Goal: Information Seeking & Learning: Learn about a topic

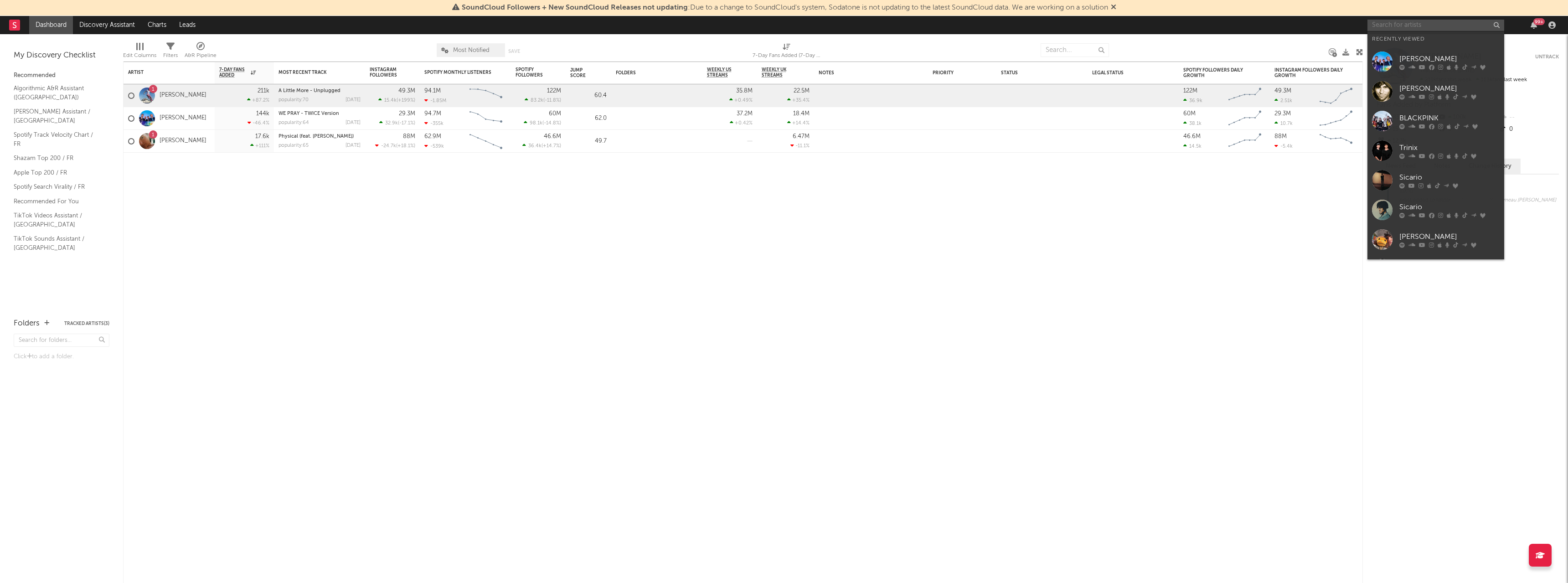
click at [1403, 27] on input "text" at bounding box center [1436, 26] width 137 height 12
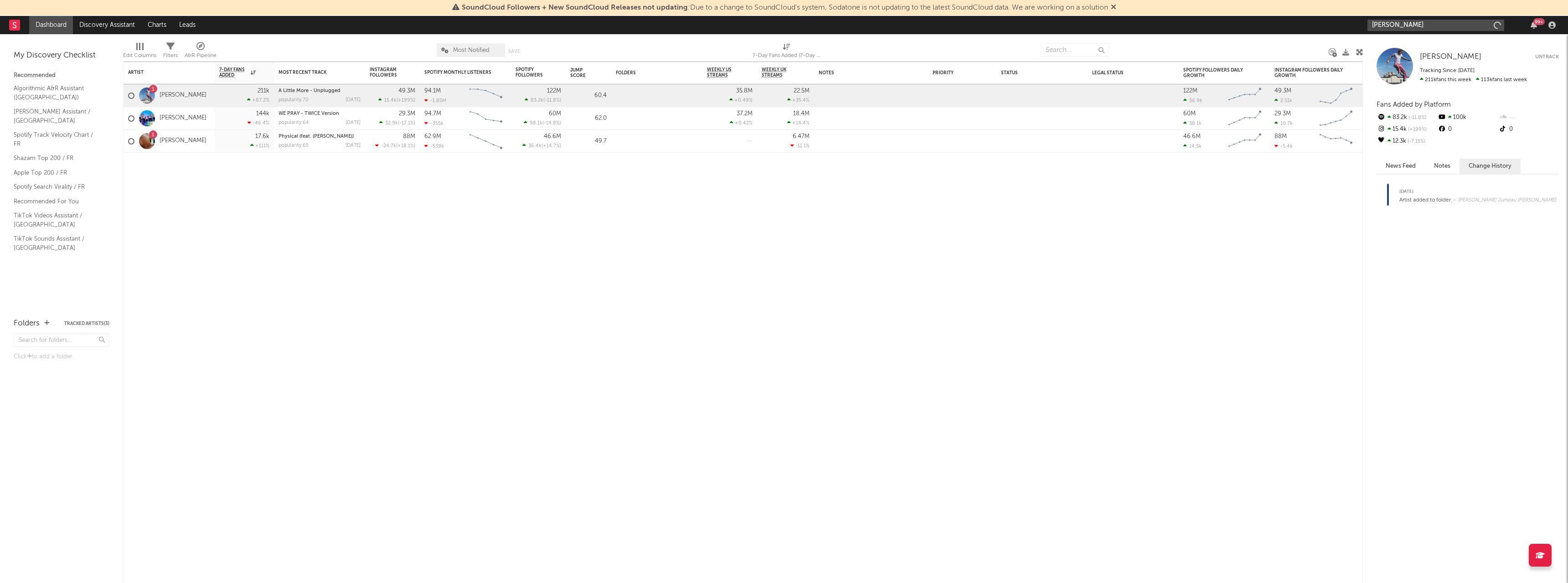
type input "[PERSON_NAME]"
click at [1437, 23] on input "[PERSON_NAME]" at bounding box center [1436, 26] width 137 height 12
click at [1115, 3] on span "SoundCloud Followers + New SoundCloud Releases not updating : Due to a change t…" at bounding box center [784, 8] width 664 height 11
click at [1116, 6] on icon at bounding box center [1114, 6] width 6 height 7
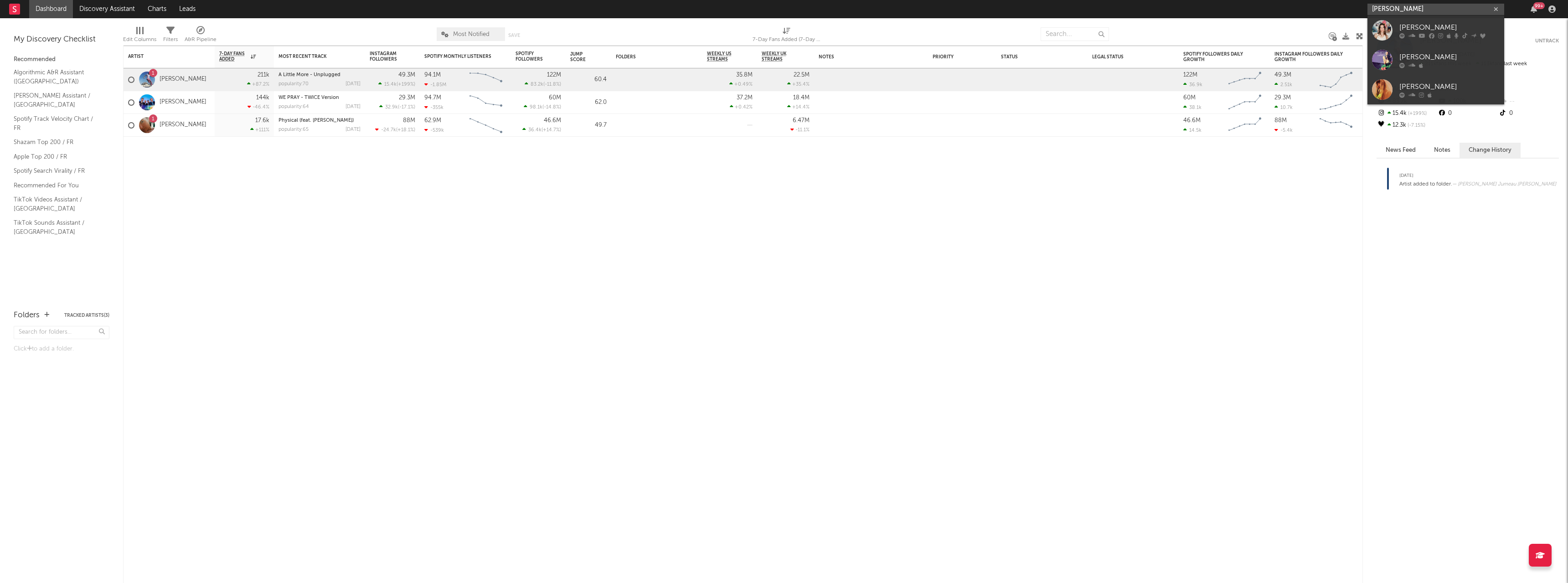
click at [1432, 8] on input "[PERSON_NAME]" at bounding box center [1436, 10] width 137 height 12
click at [1394, 31] on link "[PERSON_NAME]" at bounding box center [1436, 30] width 137 height 30
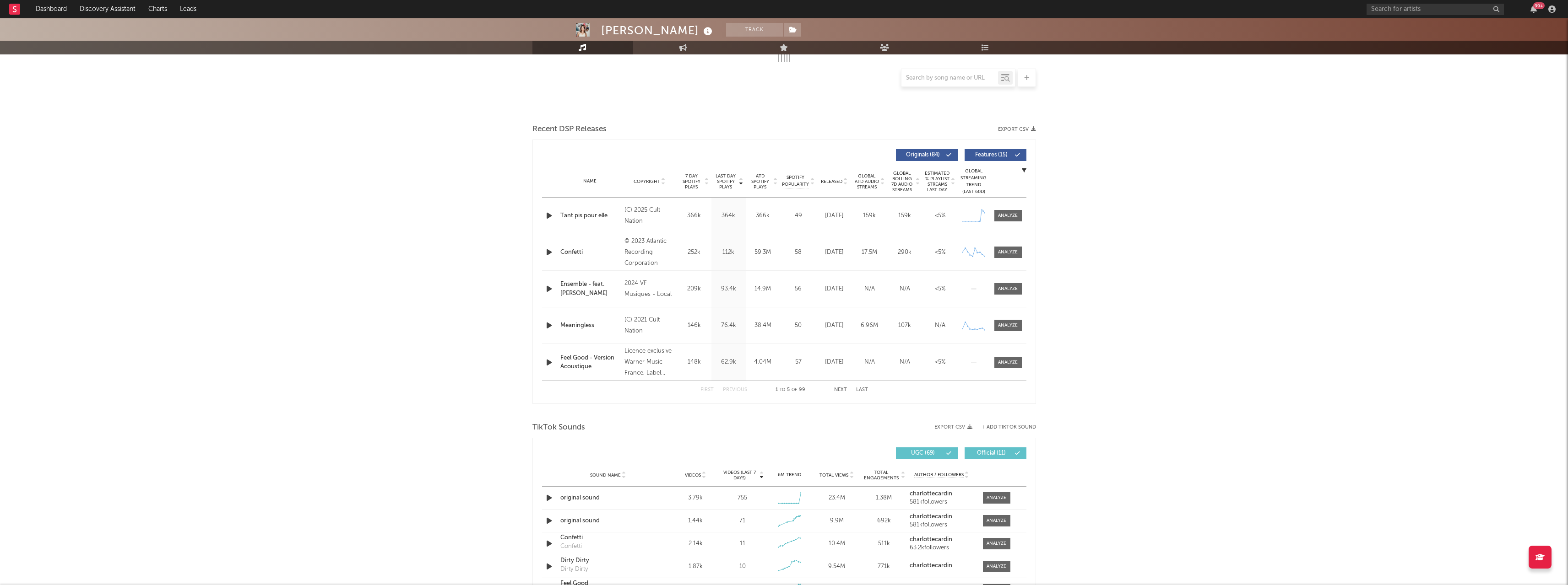
scroll to position [275, 0]
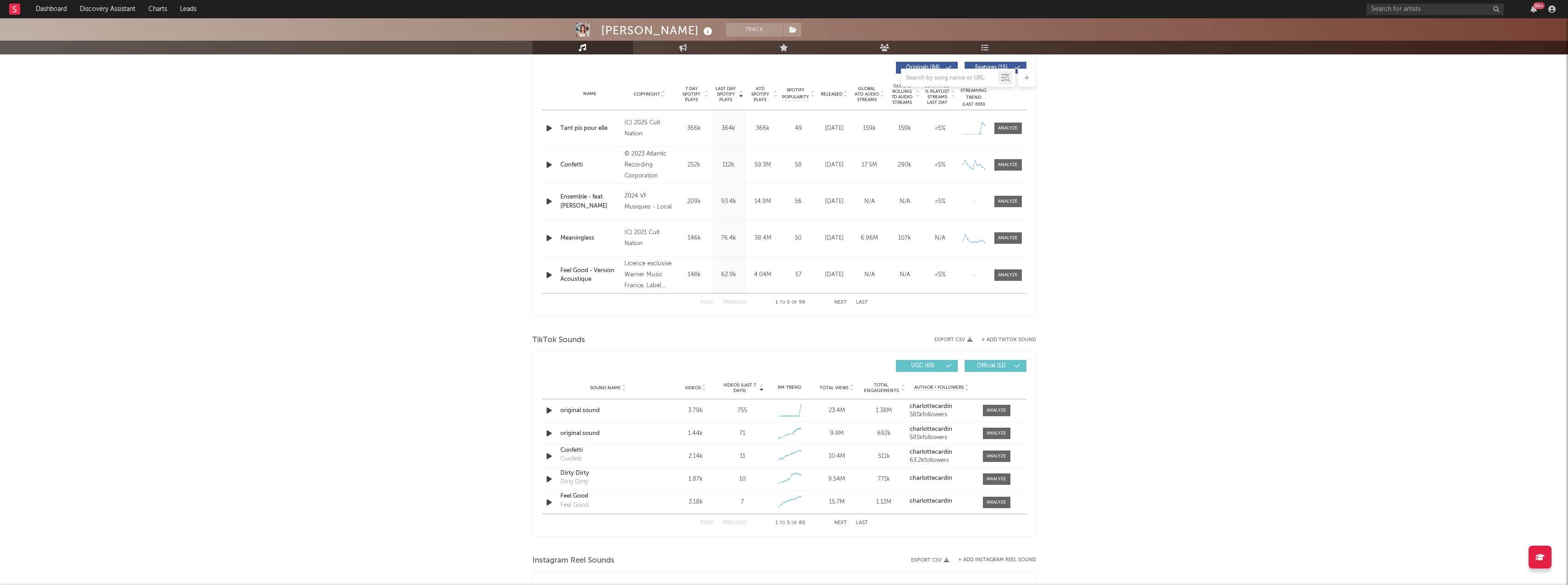
select select "6m"
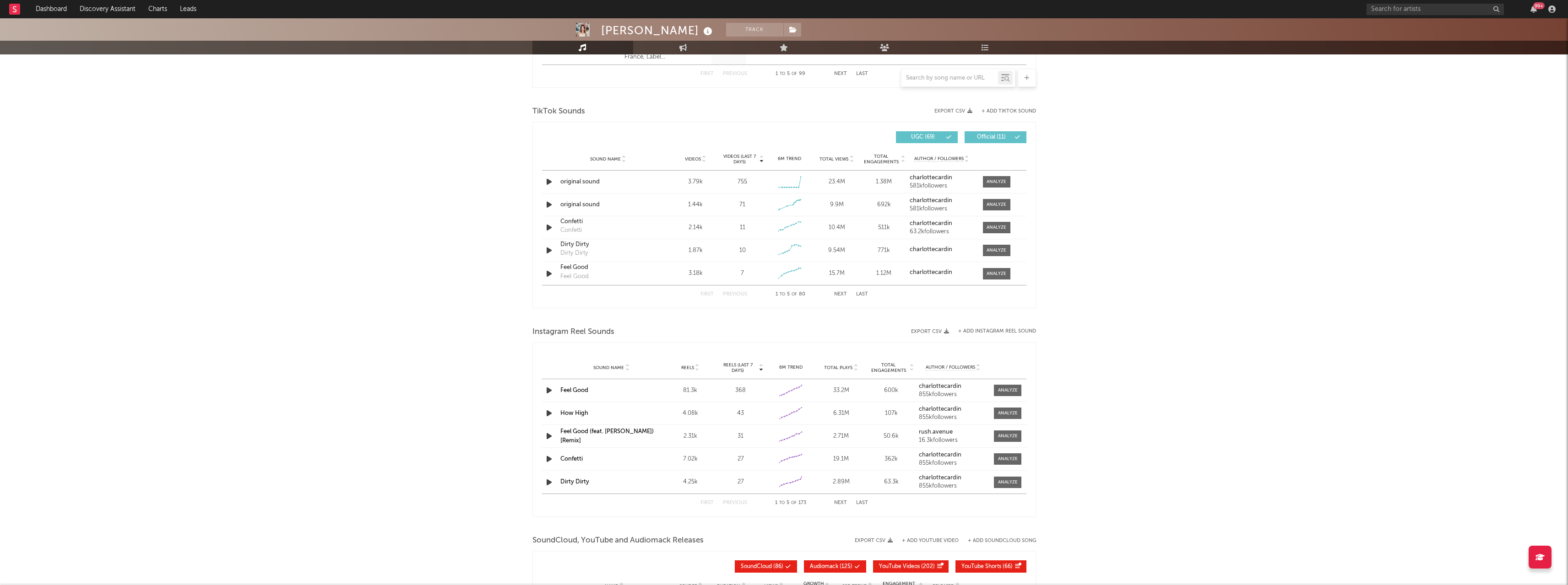
scroll to position [255, 0]
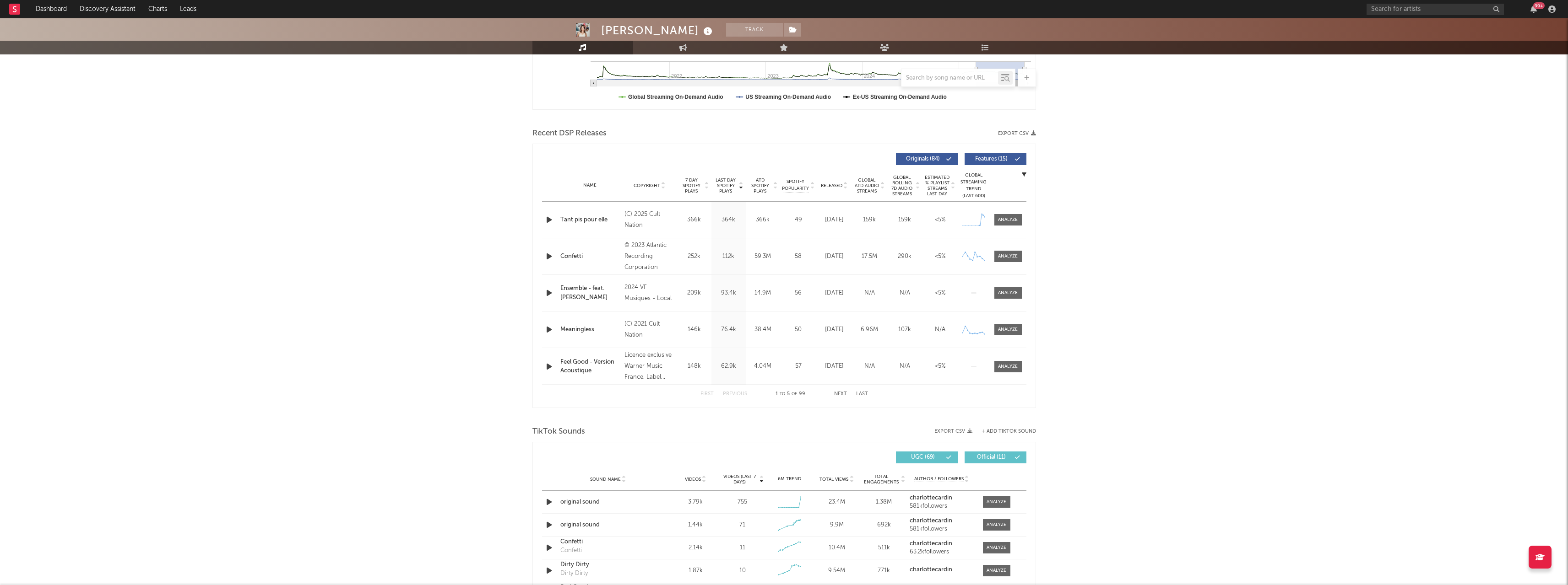
click at [845, 393] on button "Next" at bounding box center [840, 394] width 13 height 5
click at [844, 393] on button "Next" at bounding box center [840, 394] width 13 height 5
click at [843, 393] on button "Next" at bounding box center [840, 394] width 13 height 5
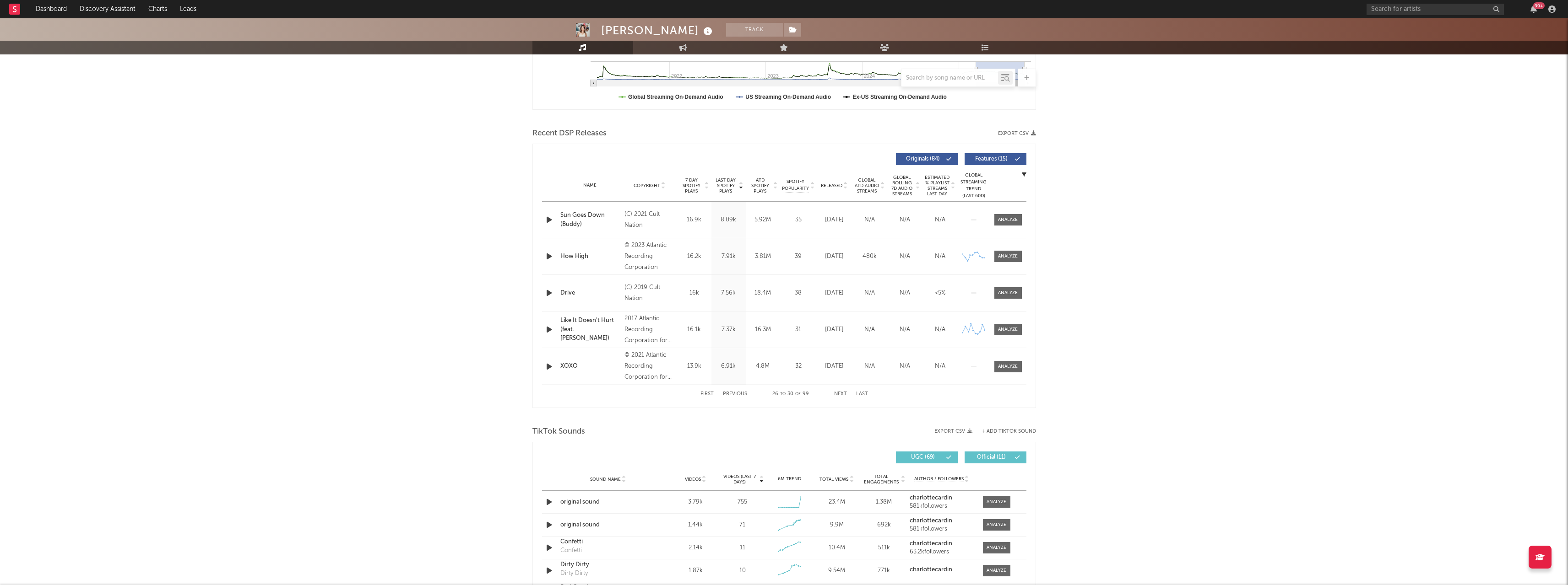
click at [843, 393] on button "Next" at bounding box center [840, 394] width 13 height 5
click at [842, 393] on button "Next" at bounding box center [840, 394] width 13 height 5
click at [842, 393] on button "Next" at bounding box center [840, 394] width 13 height 5
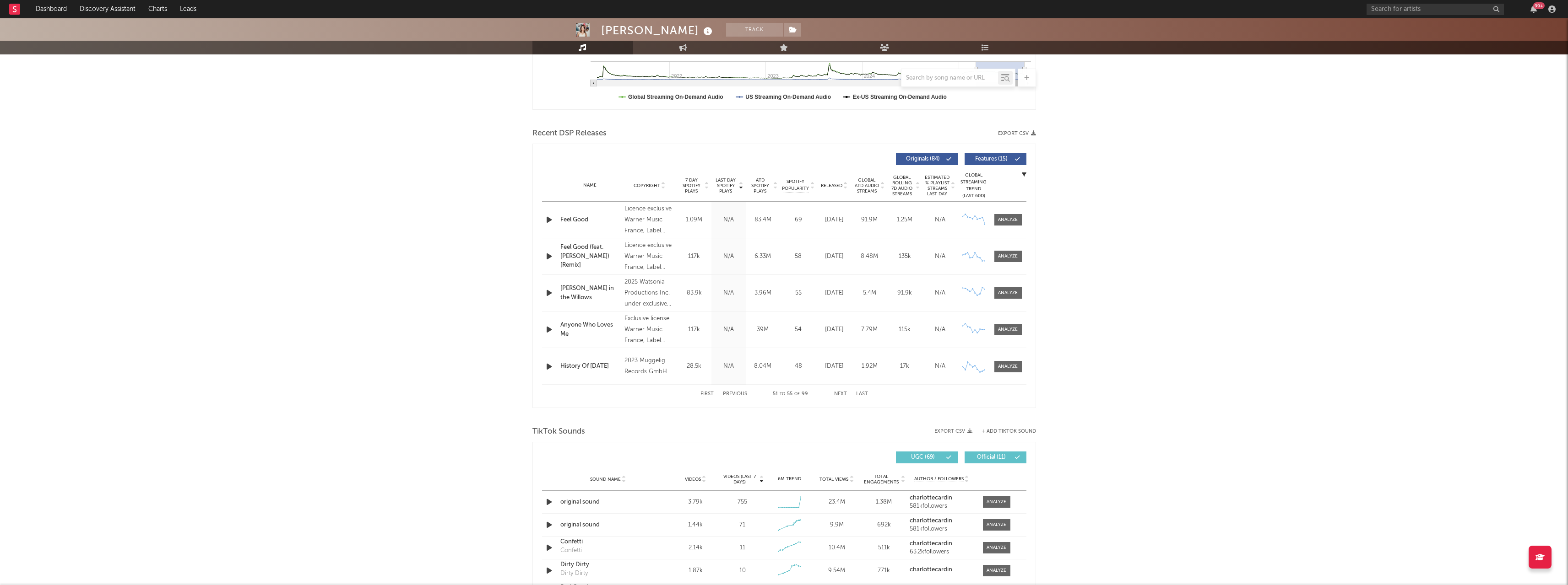
click at [574, 221] on div "Feel Good" at bounding box center [590, 220] width 60 height 9
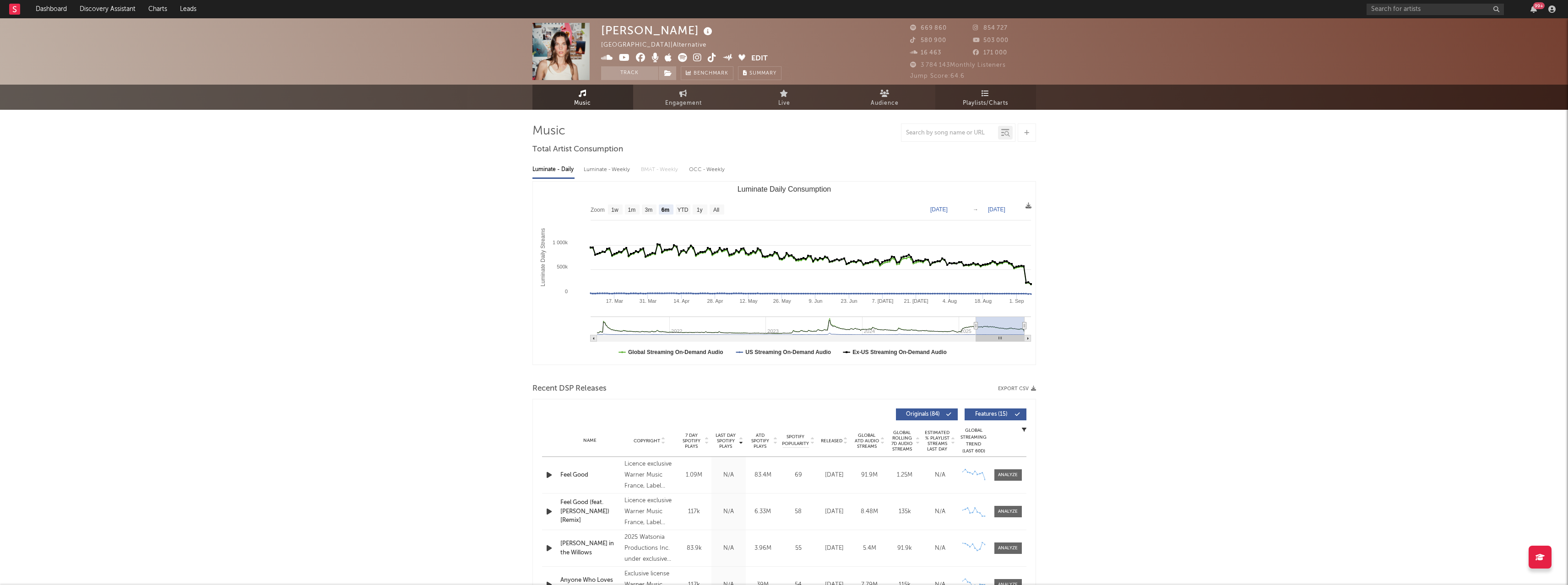
click at [977, 99] on span "Playlists/Charts" at bounding box center [986, 103] width 45 height 11
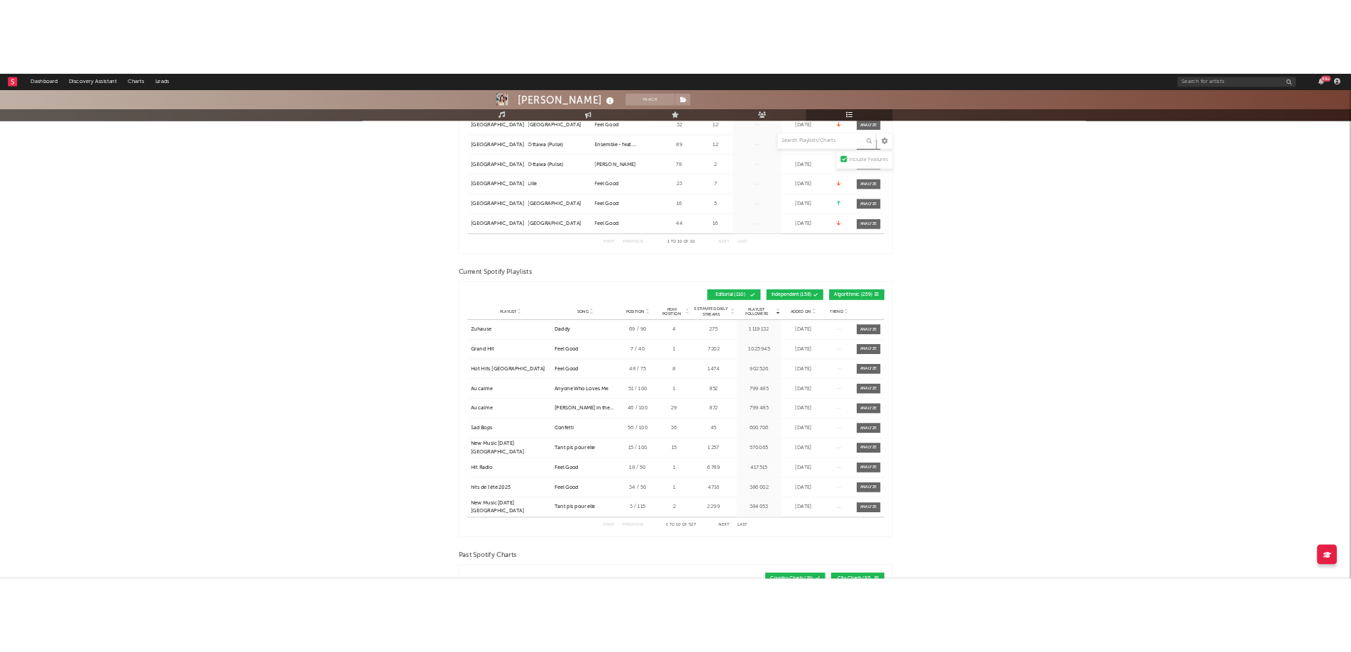
scroll to position [497, 0]
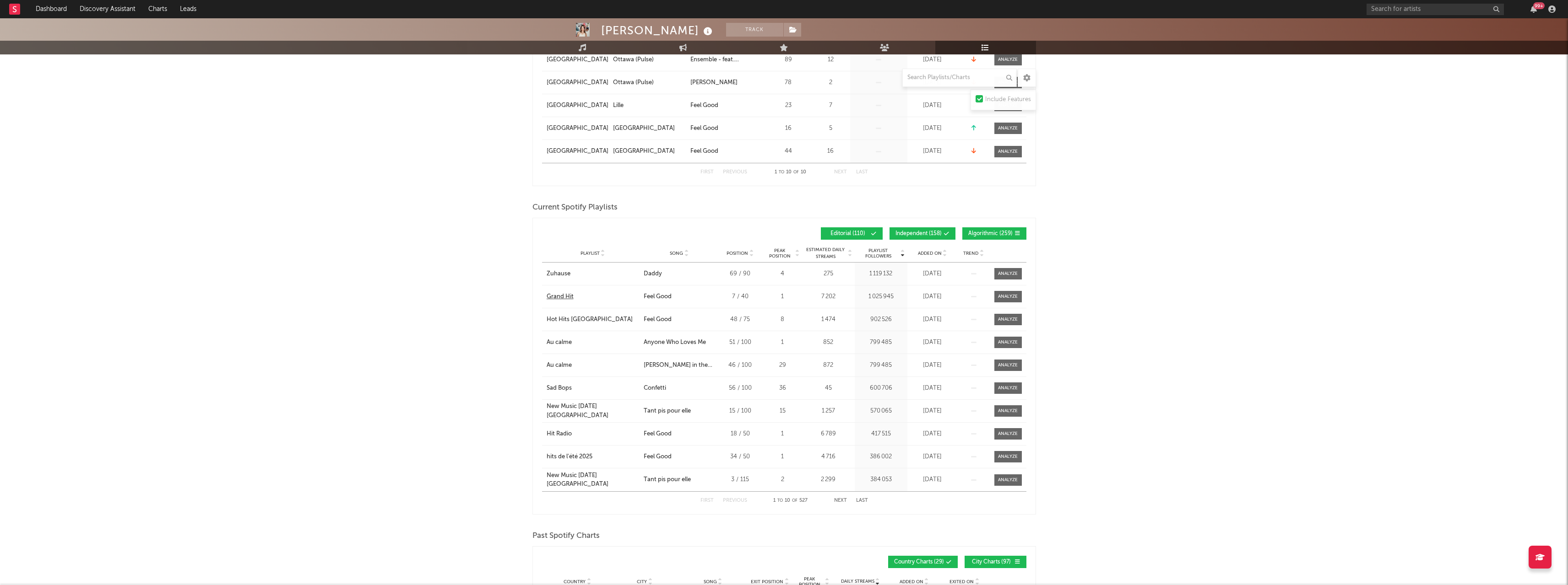
click at [560, 294] on div "Grand Hit" at bounding box center [560, 297] width 27 height 9
